Goal: Task Accomplishment & Management: Manage account settings

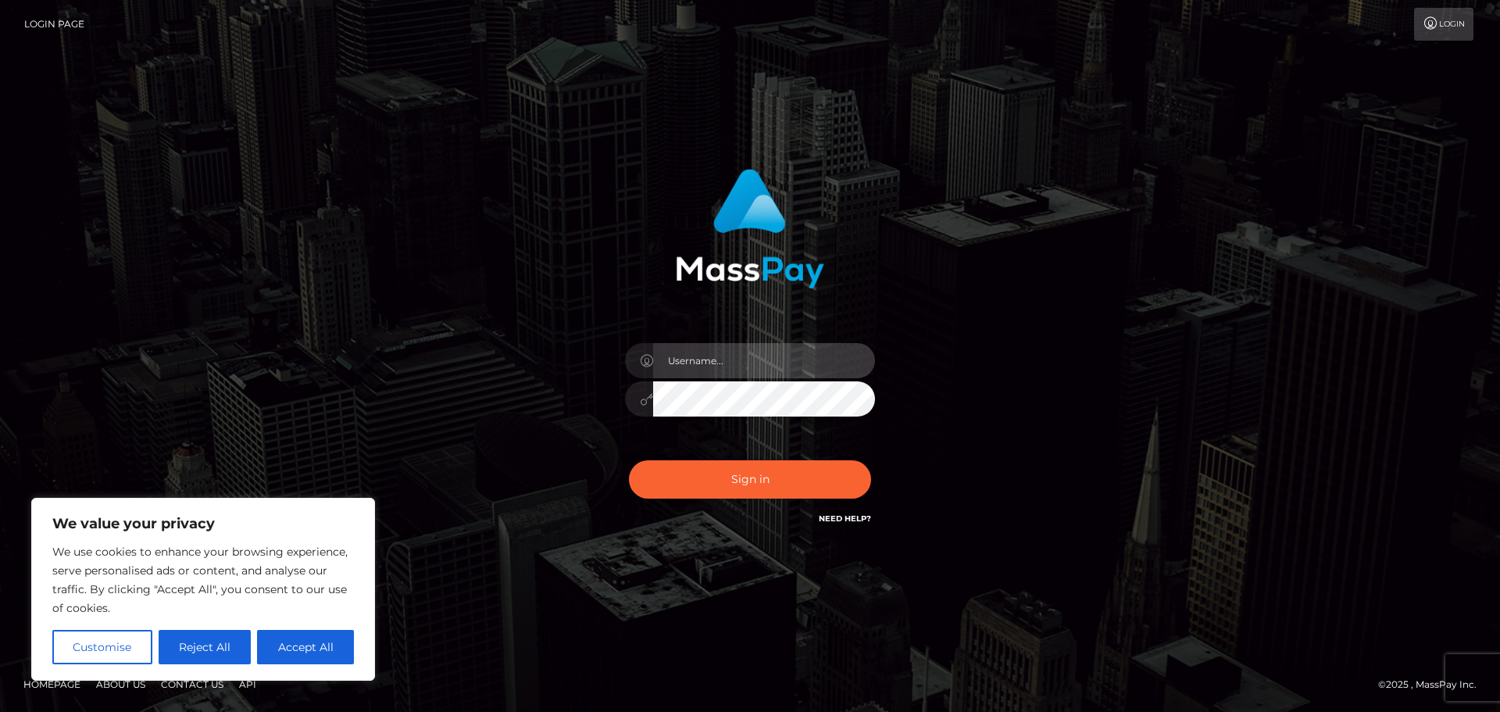
click at [700, 350] on input "text" at bounding box center [764, 360] width 222 height 35
type input "[EMAIL_ADDRESS][DOMAIN_NAME]"
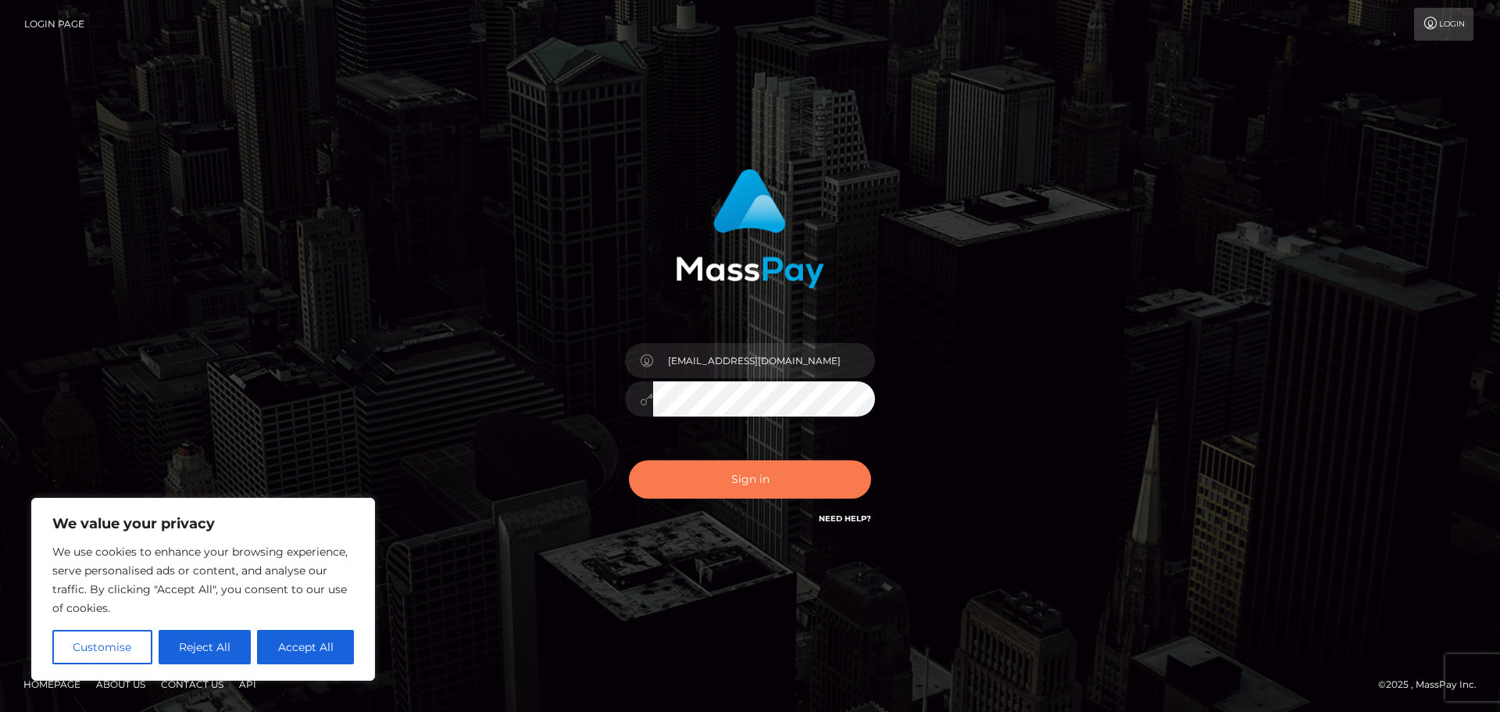
click at [744, 478] on button "Sign in" at bounding box center [750, 479] width 242 height 38
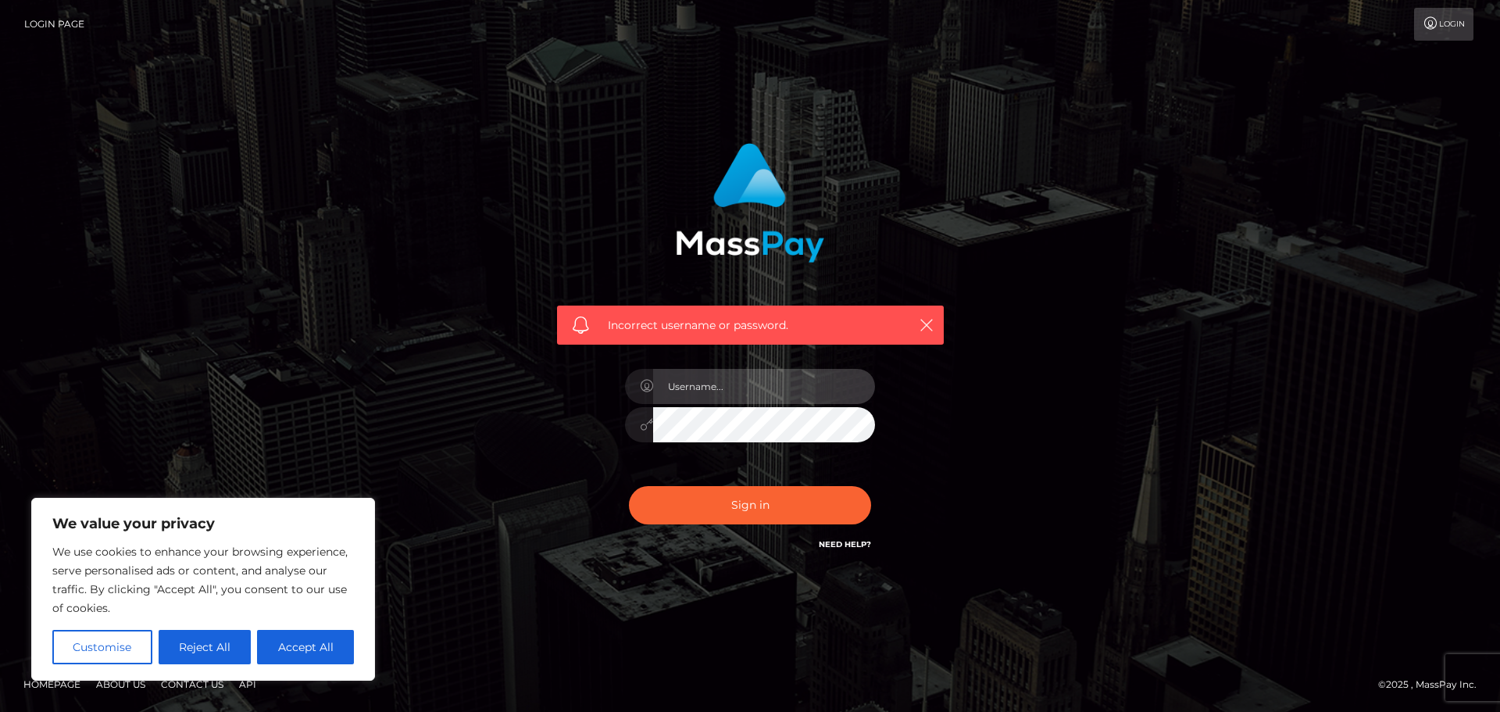
click at [721, 396] on input "text" at bounding box center [764, 386] width 222 height 35
type input "[EMAIL_ADDRESS][DOMAIN_NAME]"
click at [225, 655] on button "Reject All" at bounding box center [205, 647] width 93 height 34
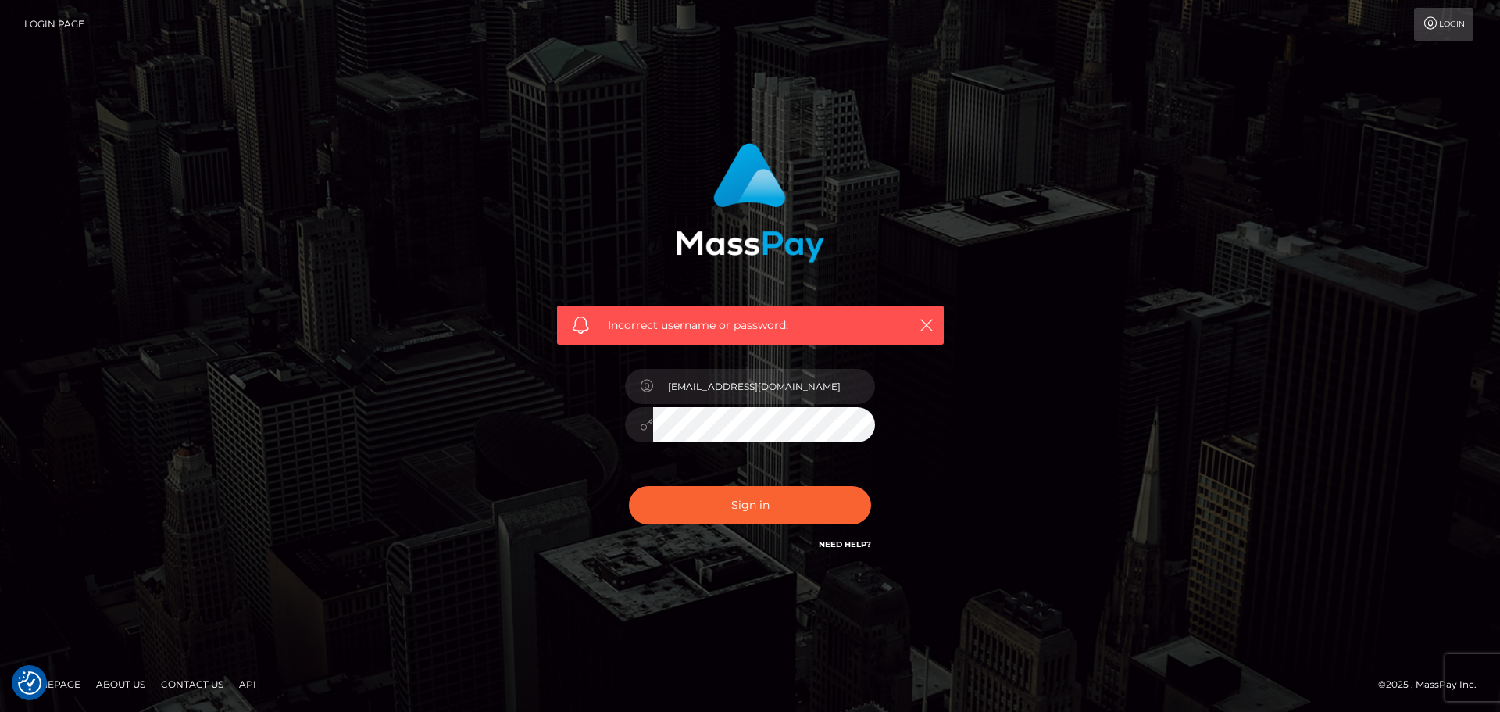
click at [758, 405] on div "[EMAIL_ADDRESS][DOMAIN_NAME]" at bounding box center [749, 417] width 273 height 120
click at [751, 383] on input "[EMAIL_ADDRESS][DOMAIN_NAME]" at bounding box center [764, 386] width 222 height 35
